Goal: Information Seeking & Learning: Learn about a topic

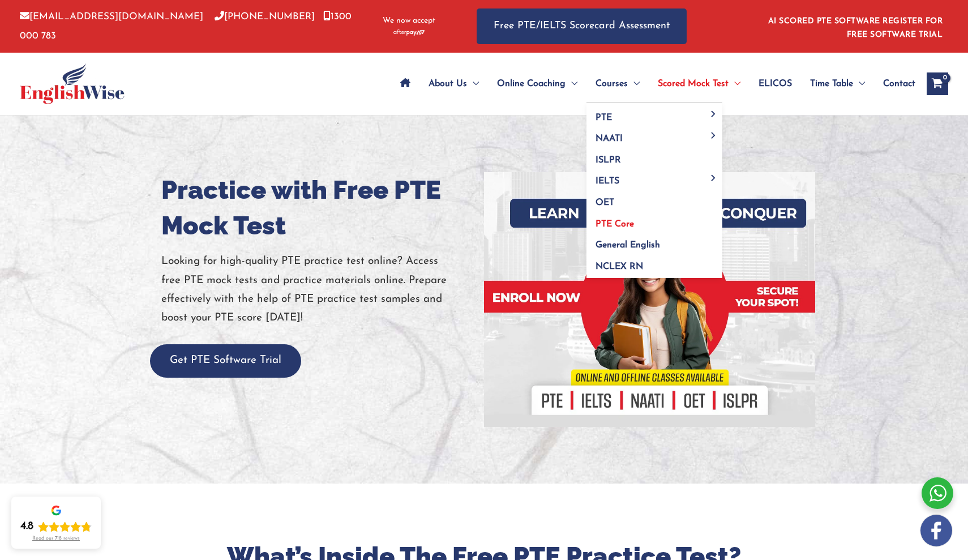
click at [593, 229] on link "PTE Core" at bounding box center [654, 220] width 136 height 22
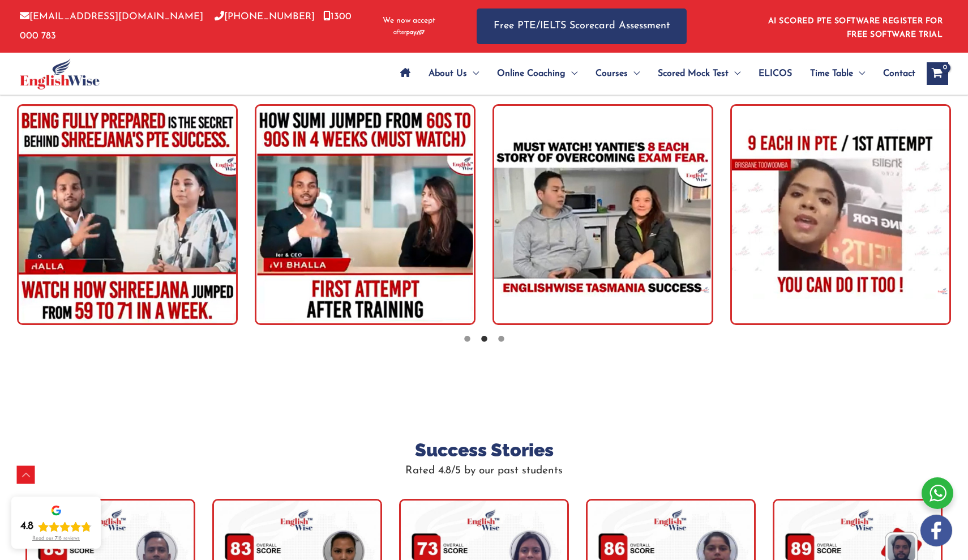
scroll to position [3078, 0]
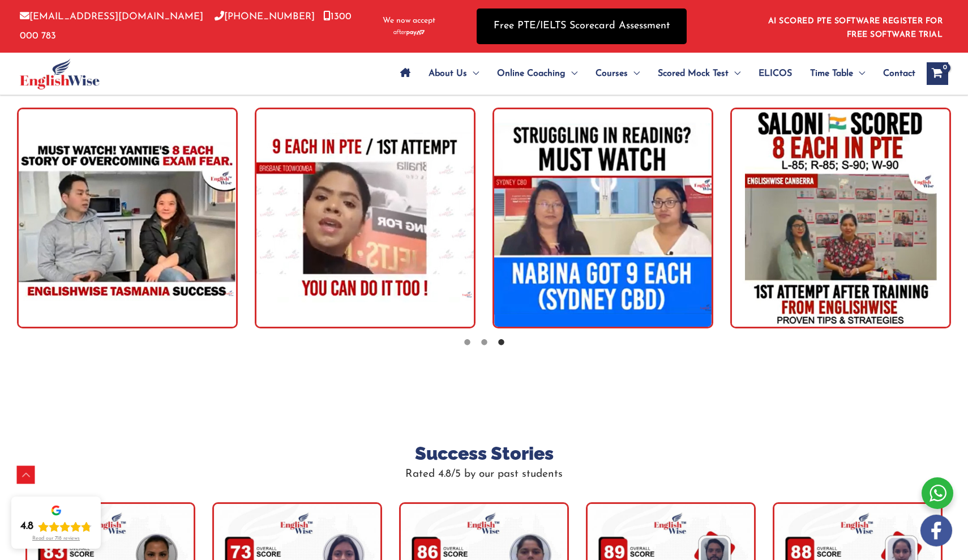
click at [550, 23] on link "Free PTE/IELTS Scorecard Assessment" at bounding box center [582, 26] width 210 height 36
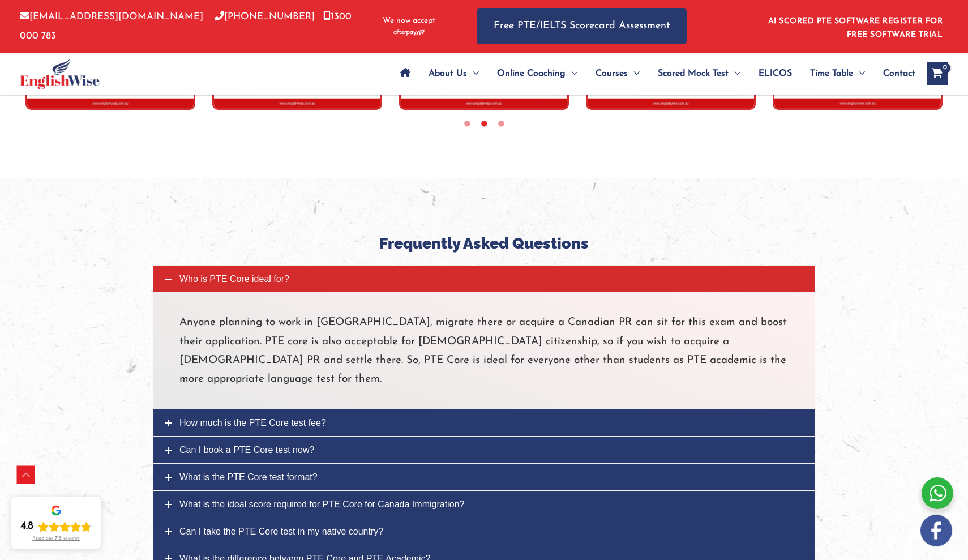
scroll to position [3632, 0]
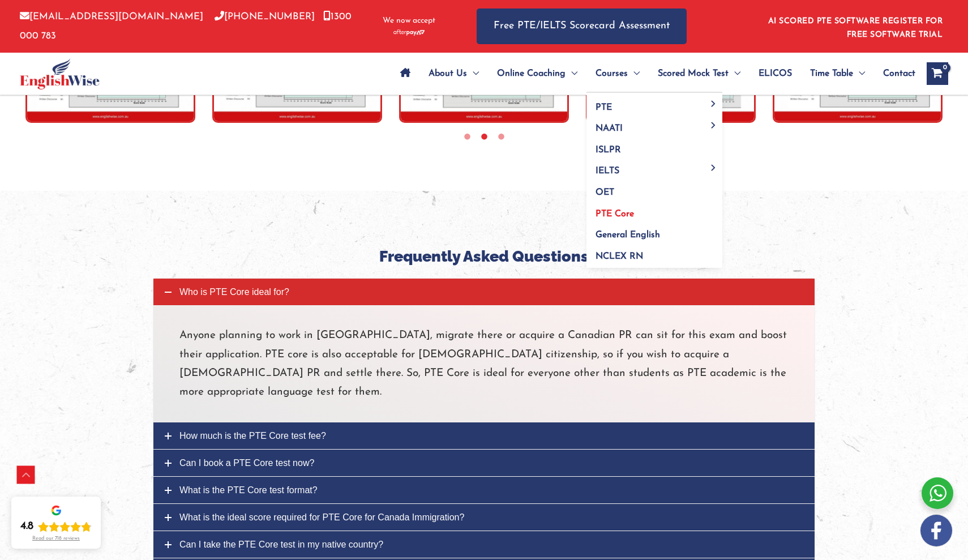
click at [595, 210] on span "PTE Core" at bounding box center [614, 213] width 38 height 9
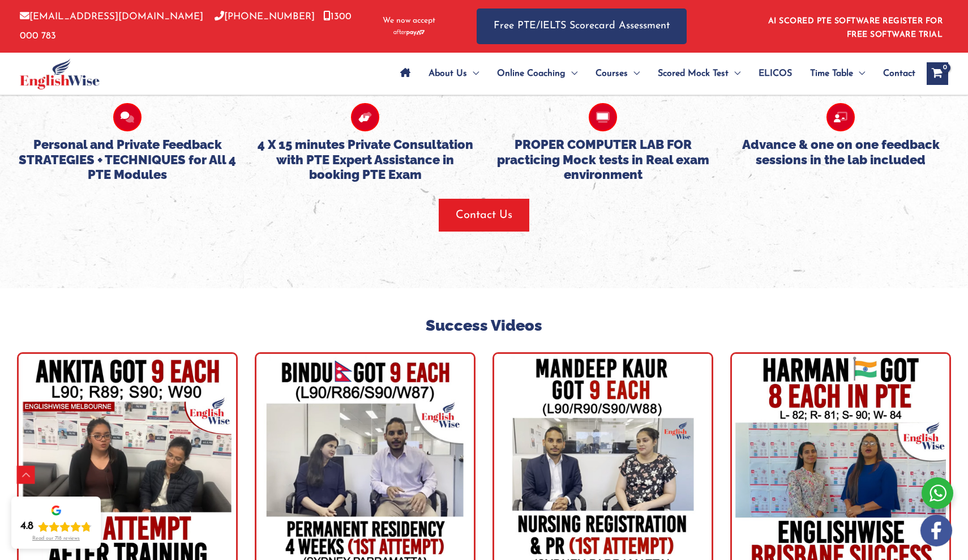
scroll to position [2832, 0]
